Goal: Task Accomplishment & Management: Manage account settings

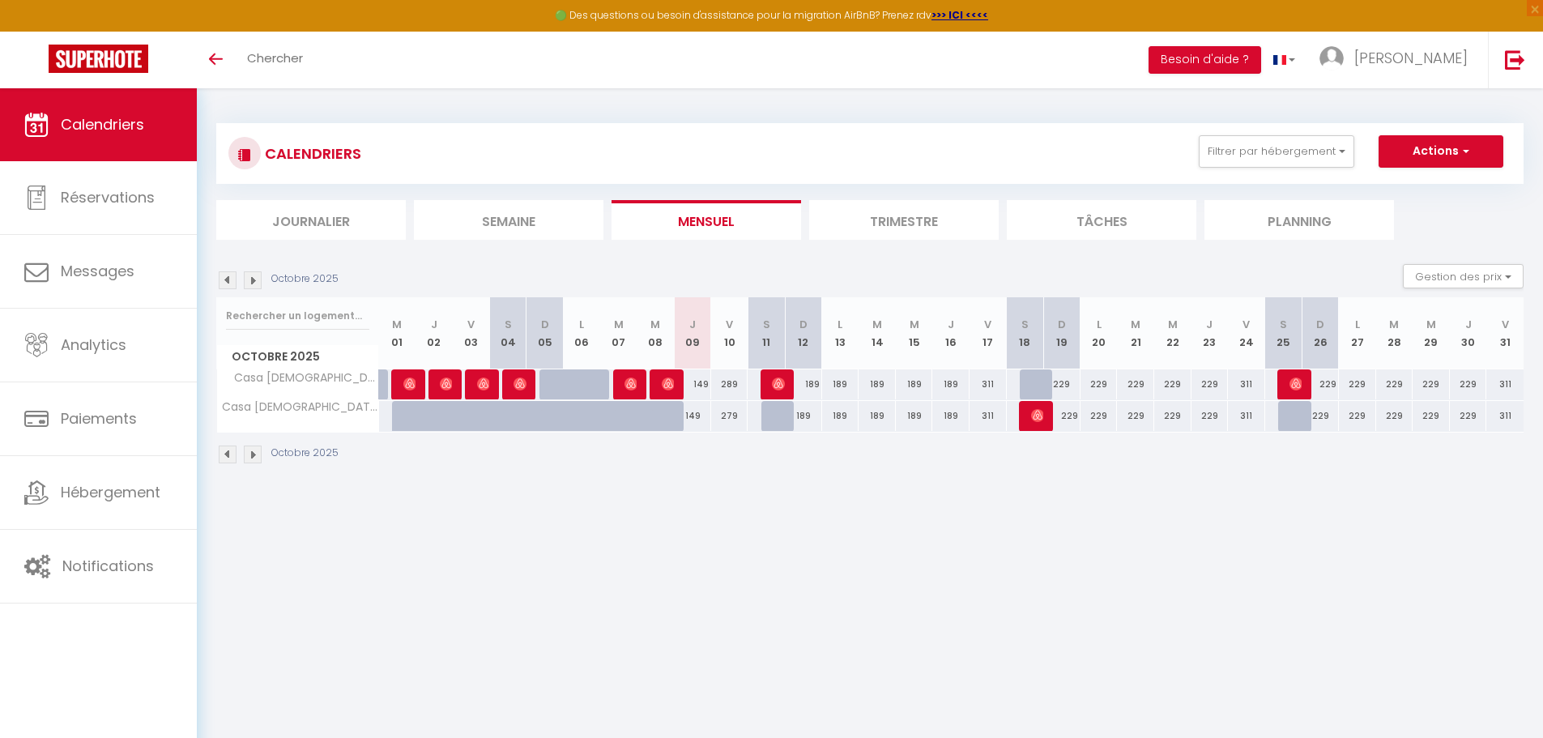
click at [814, 385] on div "189" at bounding box center [803, 384] width 37 height 30
type input "189"
type input "Dim 12 Octobre 2025"
type input "Lun 13 Octobre 2025"
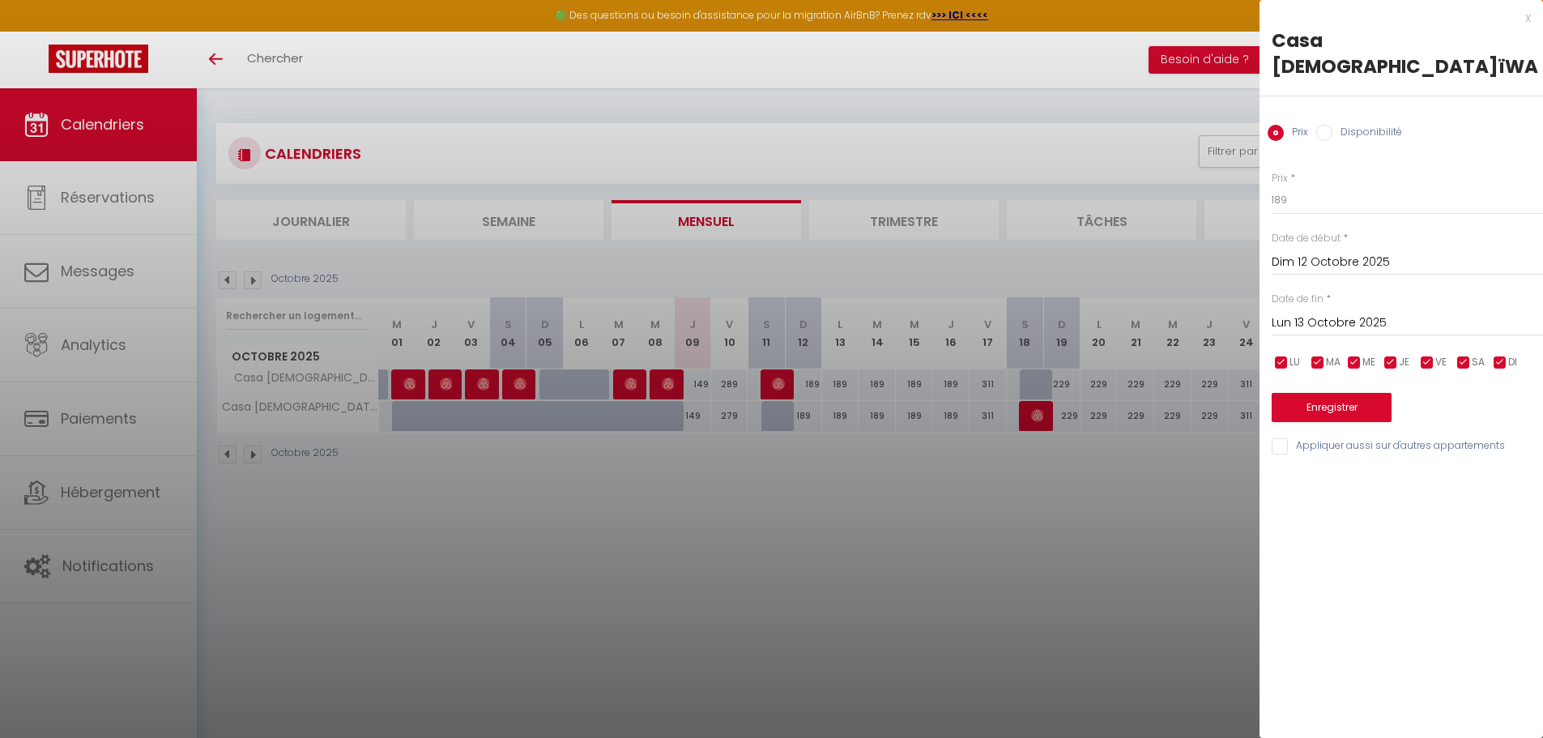
click at [1009, 534] on div at bounding box center [771, 369] width 1543 height 738
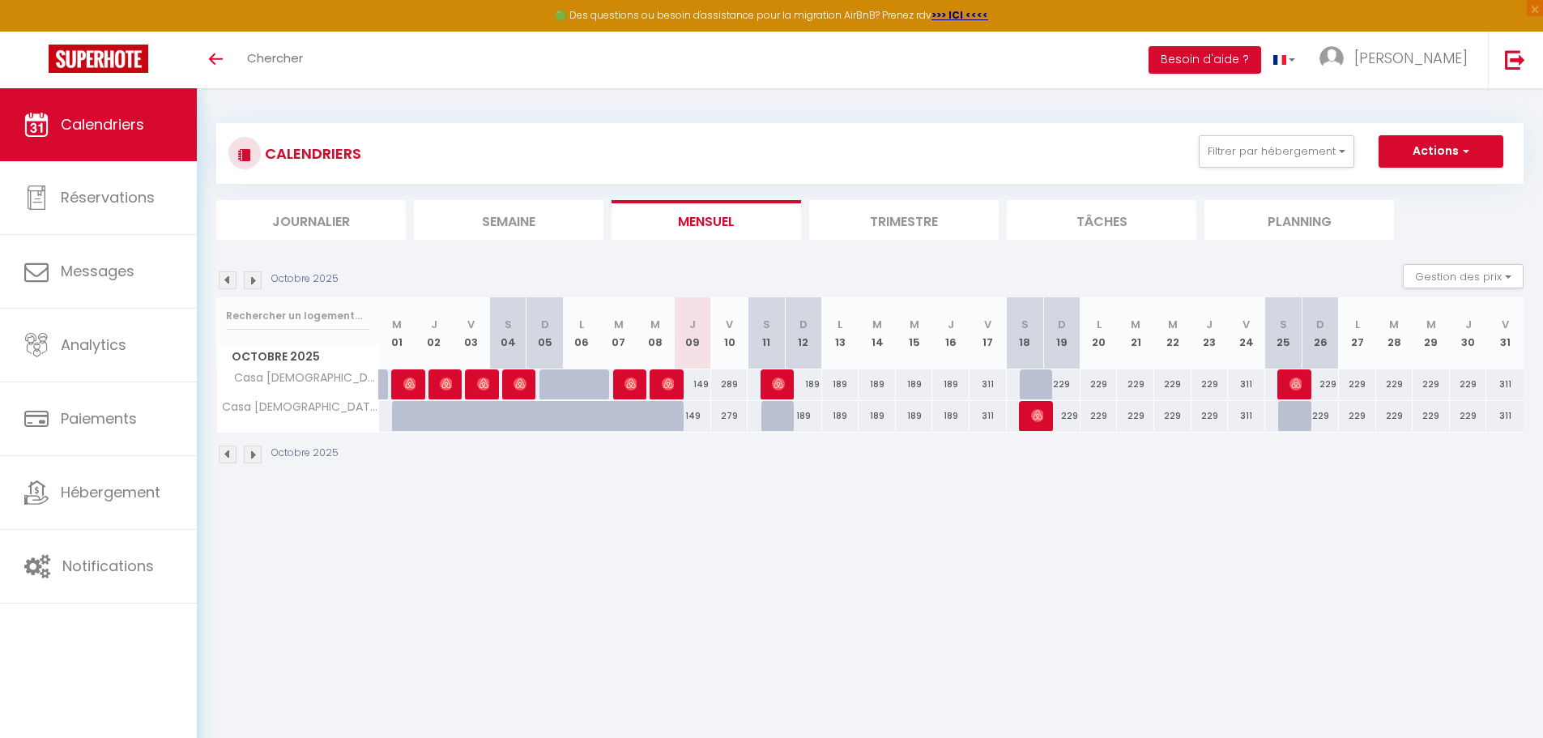
click at [953, 382] on div "189" at bounding box center [950, 384] width 37 height 30
type input "189"
type input "Jeu 16 Octobre 2025"
type input "Ven 17 Octobre 2025"
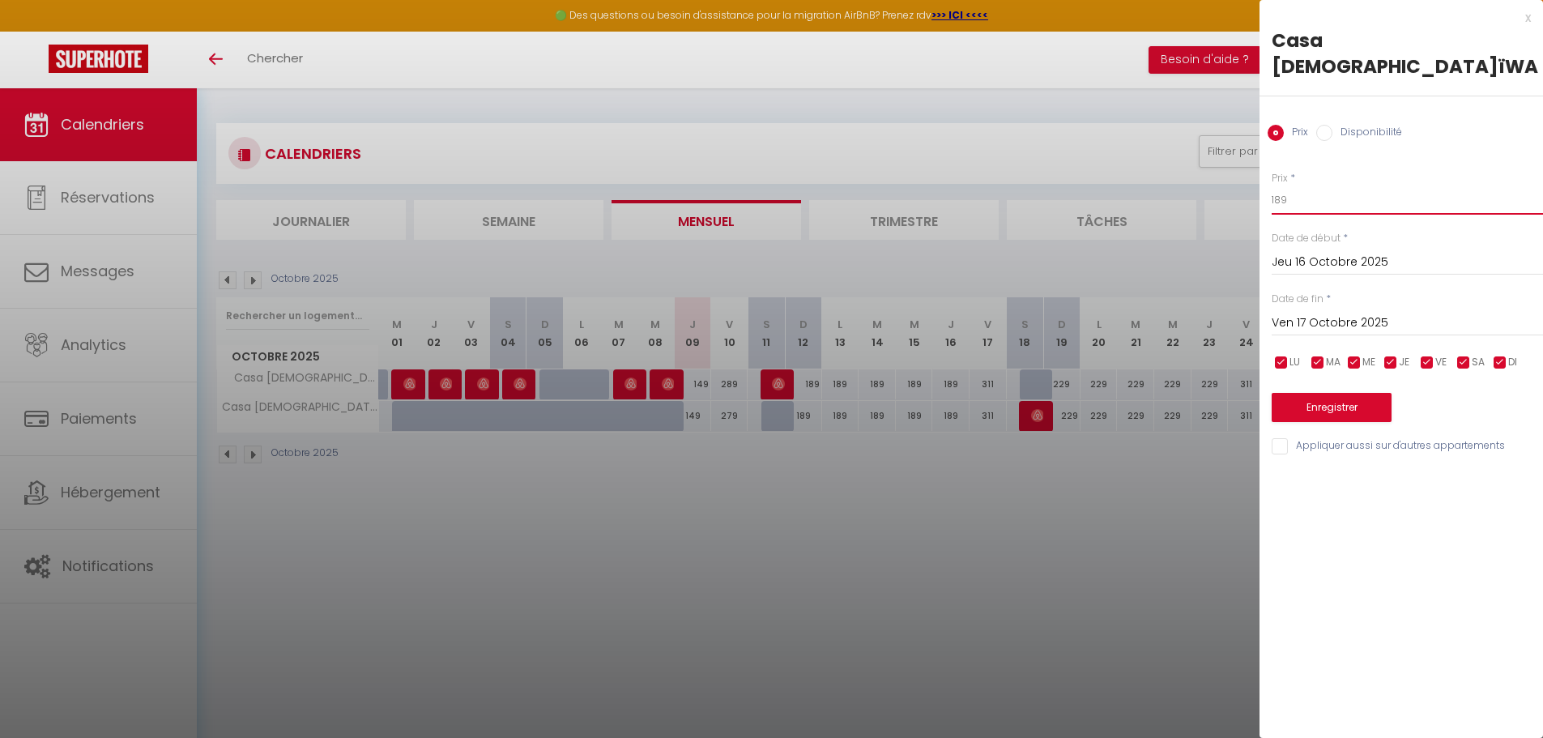
drag, startPoint x: 1320, startPoint y: 174, endPoint x: 1239, endPoint y: 174, distance: 81.0
click at [1239, 174] on body "🟢 Des questions ou besoin d'assistance pour la migration AirBnB? Prenez rdv >>>…" at bounding box center [771, 457] width 1543 height 738
type input "209"
click at [1337, 393] on button "Enregistrer" at bounding box center [1332, 407] width 120 height 29
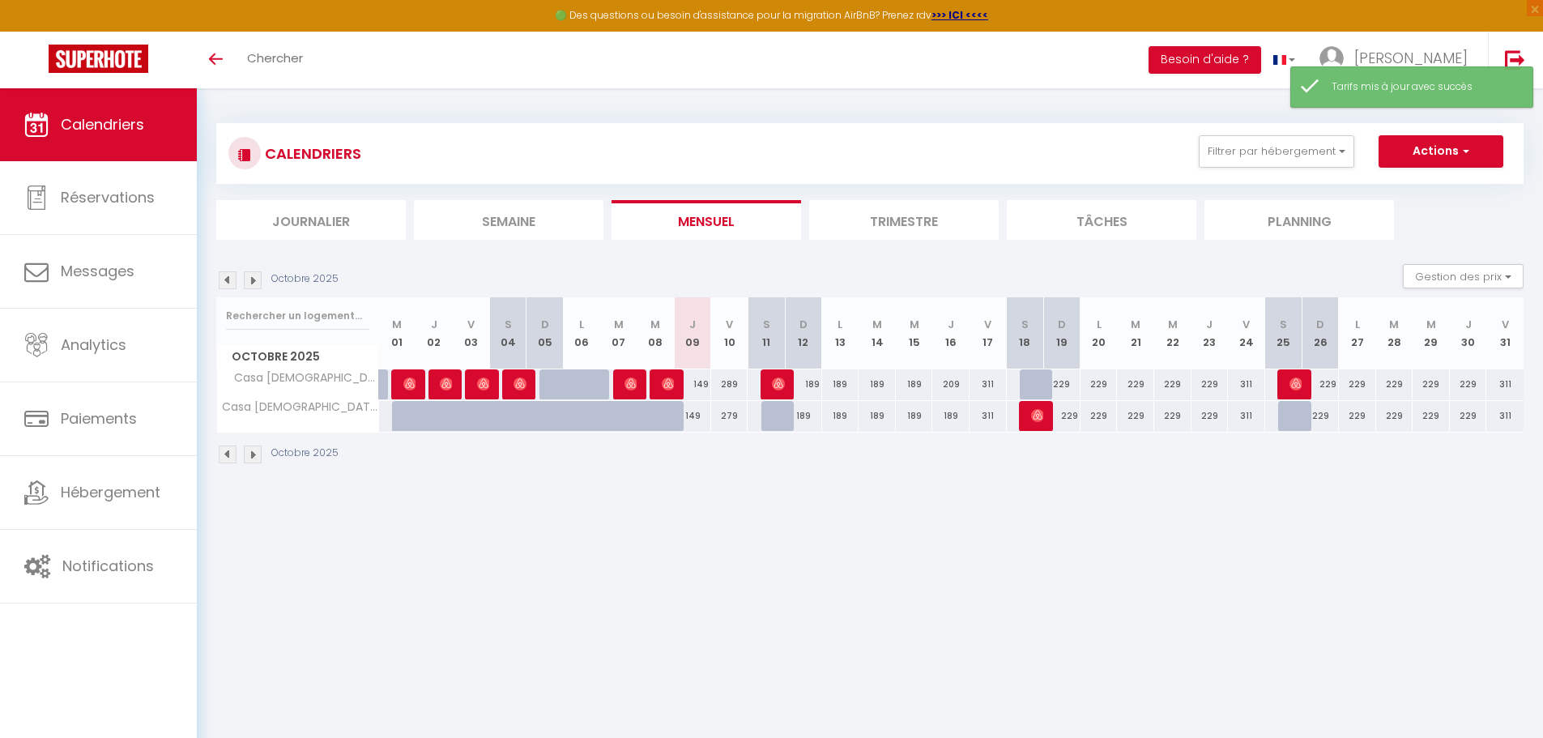
click at [957, 410] on div "189" at bounding box center [950, 416] width 37 height 30
type input "189"
type input "Jeu 16 Octobre 2025"
type input "Ven 17 Octobre 2025"
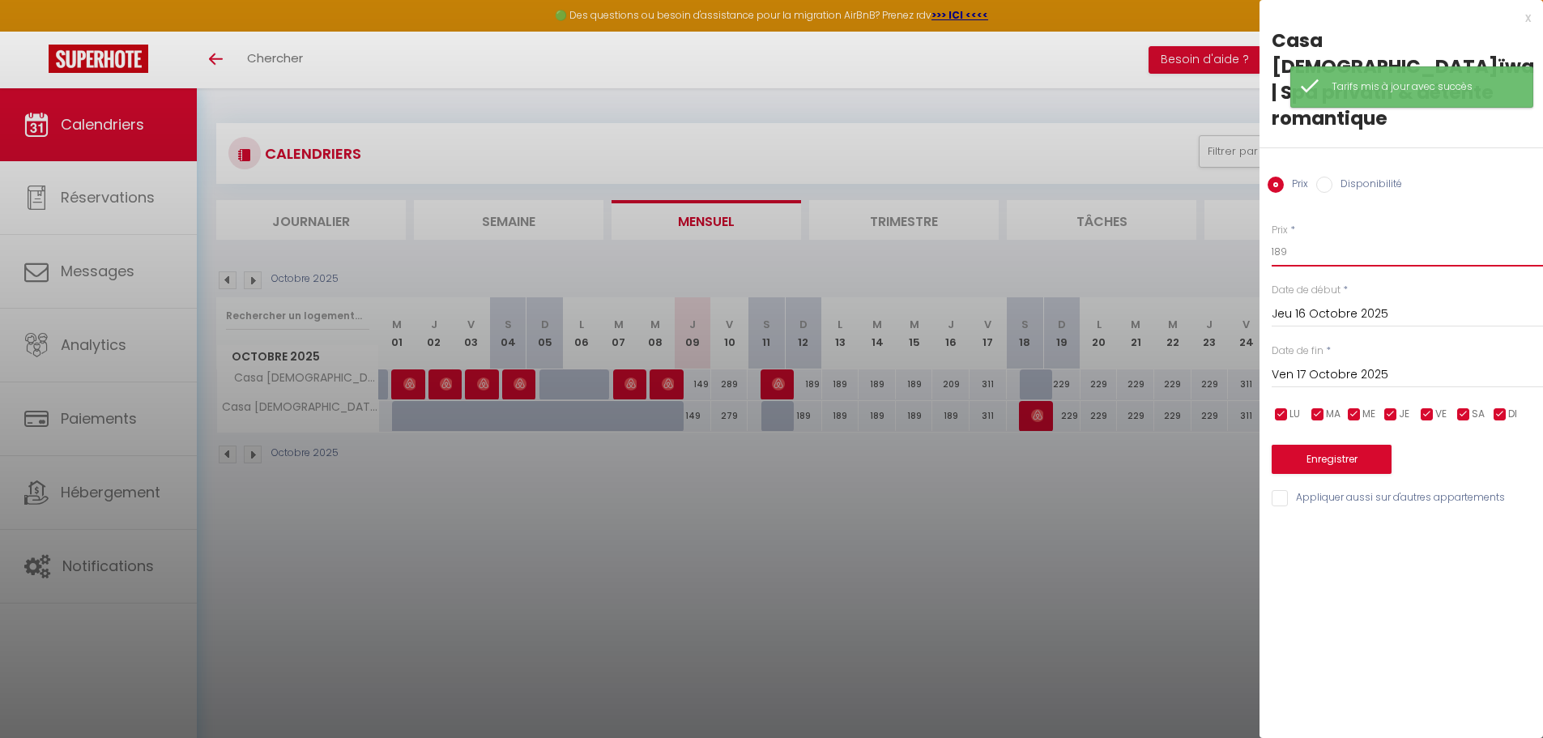
drag, startPoint x: 1315, startPoint y: 225, endPoint x: 1072, endPoint y: 237, distance: 243.3
click at [1079, 235] on body "🟢 Des questions ou besoin d'assistance pour la migration AirBnB? Prenez rdv >>>…" at bounding box center [771, 457] width 1543 height 738
type input "209"
click at [1329, 424] on div "Enregistrer" at bounding box center [1407, 448] width 271 height 49
click at [1325, 445] on button "Enregistrer" at bounding box center [1332, 459] width 120 height 29
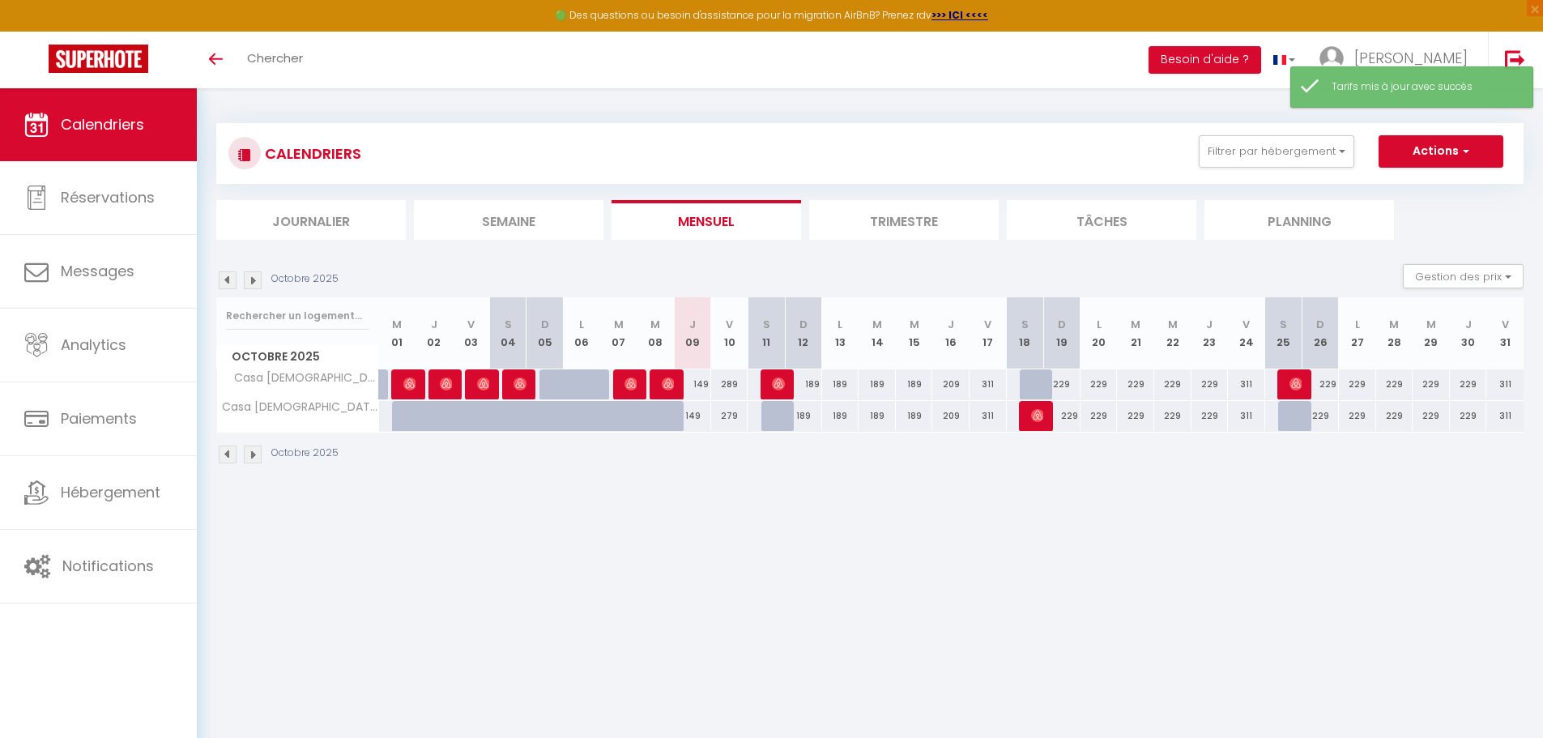
click at [915, 384] on div "189" at bounding box center [914, 384] width 37 height 30
type input "189"
type input "Mer 15 Octobre 2025"
type input "Jeu 16 Octobre 2025"
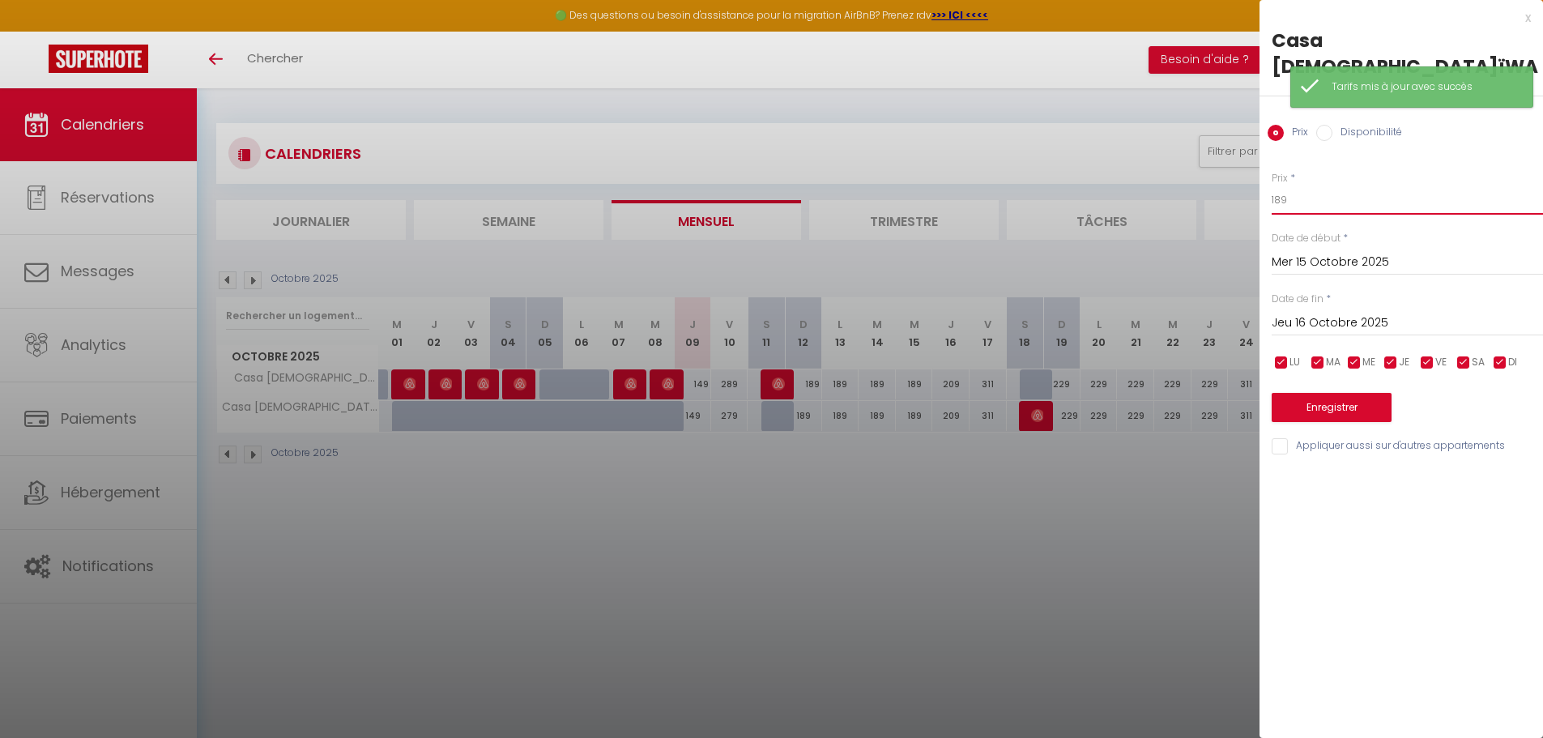
drag, startPoint x: 1323, startPoint y: 181, endPoint x: 1205, endPoint y: 163, distance: 118.9
click at [1205, 163] on body "🟢 Des questions ou besoin d'assistance pour la migration AirBnB? Prenez rdv >>>…" at bounding box center [771, 457] width 1543 height 738
type input "209"
click at [1311, 393] on button "Enregistrer" at bounding box center [1332, 407] width 120 height 29
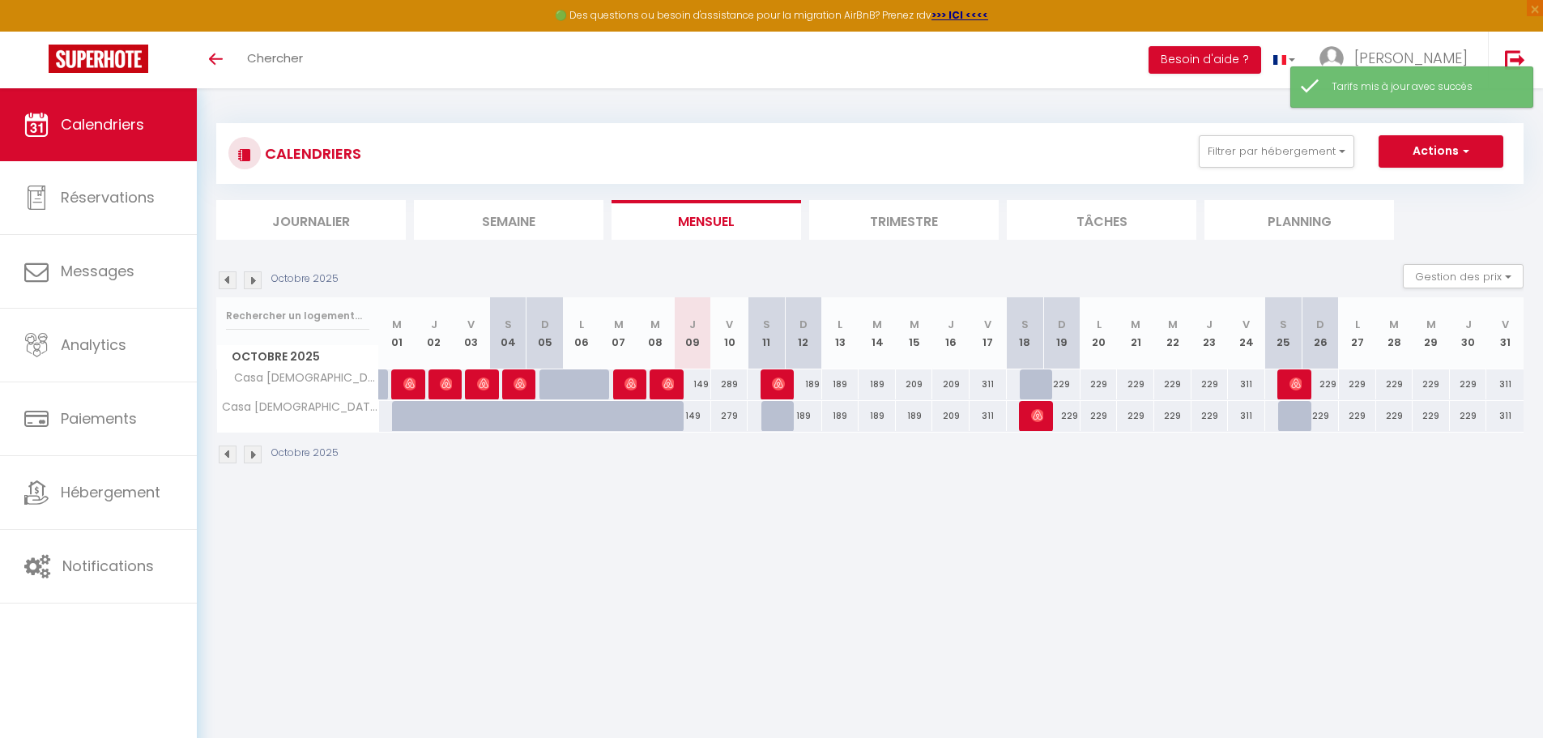
click at [921, 416] on div "189" at bounding box center [914, 416] width 37 height 30
type input "189"
type input "Mer 15 Octobre 2025"
type input "Jeu 16 Octobre 2025"
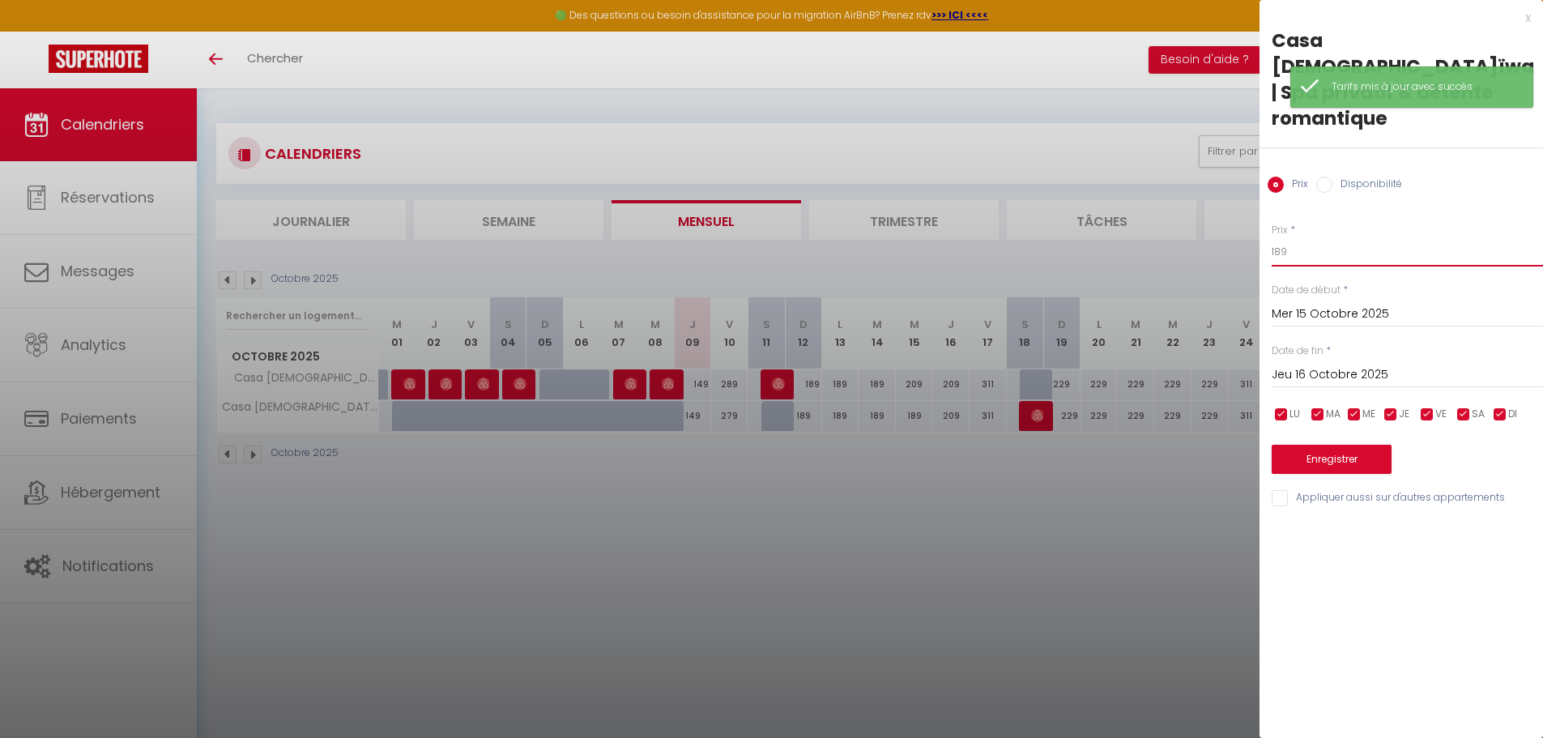
drag, startPoint x: 1311, startPoint y: 217, endPoint x: 965, endPoint y: 184, distance: 347.5
click at [999, 201] on body "🟢 Des questions ou besoin d'assistance pour la migration AirBnB? Prenez rdv >>>…" at bounding box center [771, 457] width 1543 height 738
type input "209"
drag, startPoint x: 965, startPoint y: 184, endPoint x: 1337, endPoint y: 435, distance: 449.3
click at [1337, 445] on button "Enregistrer" at bounding box center [1332, 459] width 120 height 29
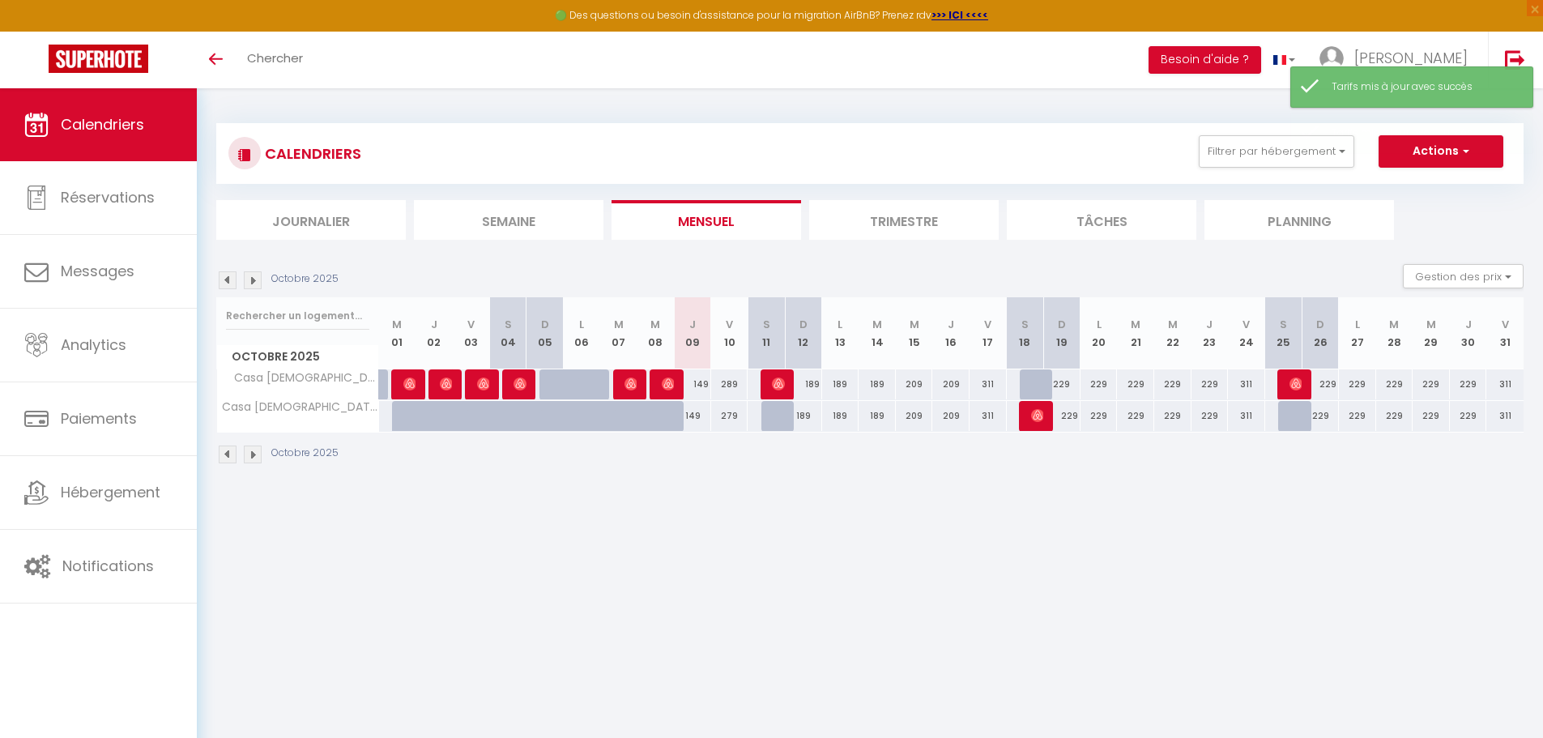
click at [998, 496] on div "CALENDRIERS Filtrer par hébergement Tous Casa [DEMOGRAPHIC_DATA]ïwa | Spa priva…" at bounding box center [870, 294] width 1346 height 412
click at [885, 384] on div "189" at bounding box center [877, 384] width 37 height 30
type input "189"
type input "[DATE]"
type input "Mer 15 Octobre 2025"
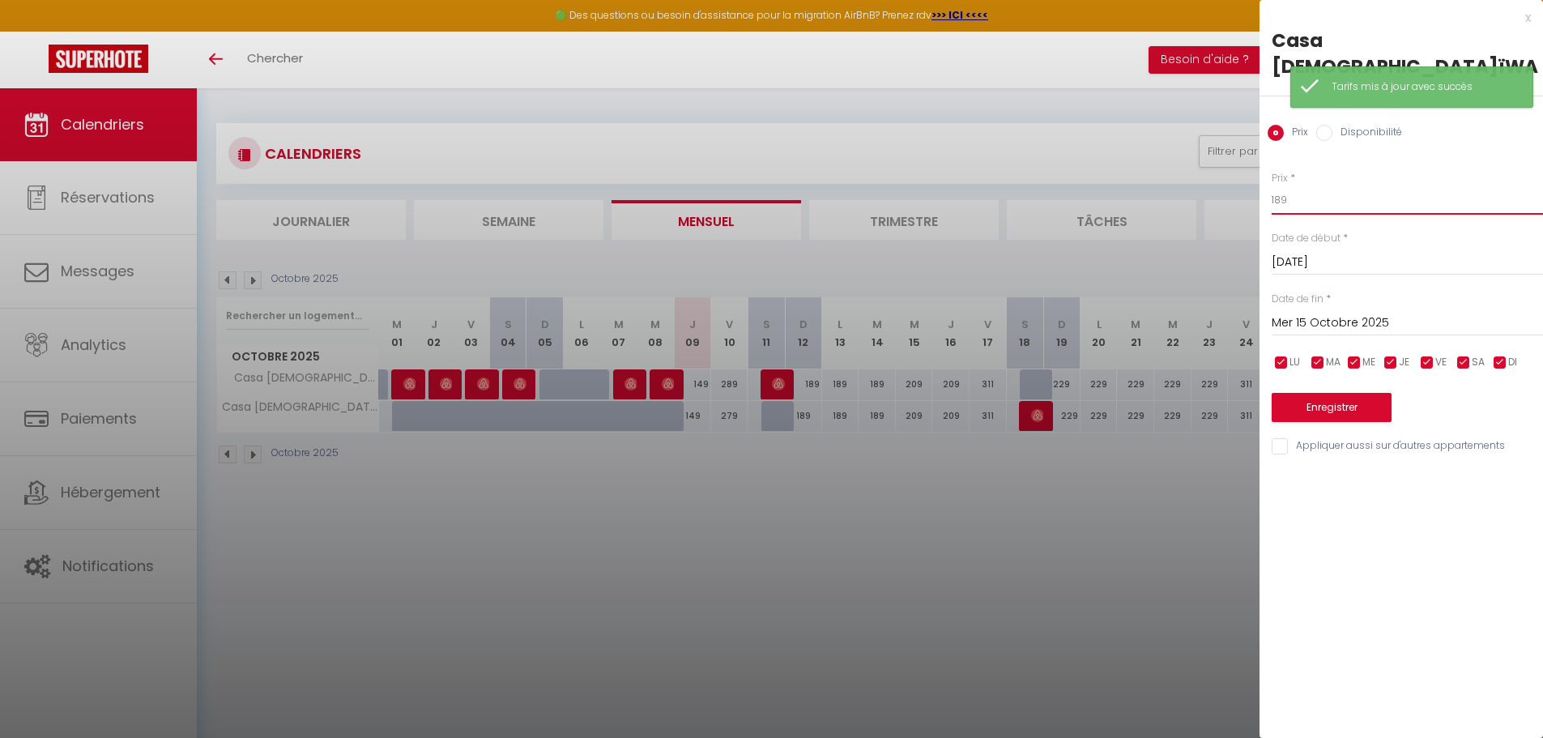
drag, startPoint x: 1198, startPoint y: 170, endPoint x: 1085, endPoint y: 164, distance: 112.7
click at [1085, 164] on body "🟢 Des questions ou besoin d'assistance pour la migration AirBnB? Prenez rdv >>>…" at bounding box center [771, 457] width 1543 height 738
type input "209"
click at [1154, 478] on div at bounding box center [771, 369] width 1543 height 738
